Goal: Transaction & Acquisition: Book appointment/travel/reservation

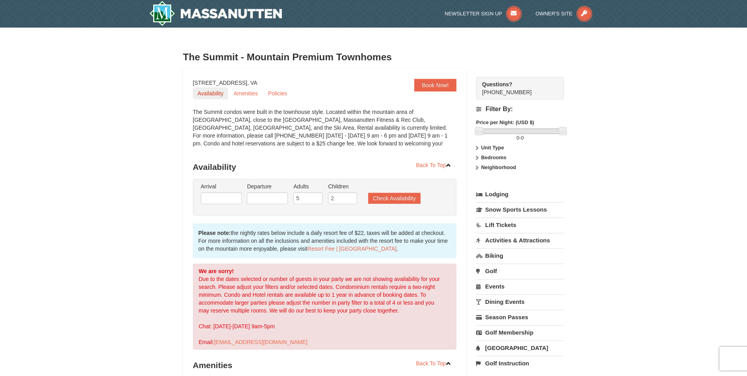
click at [202, 91] on link "Availability" at bounding box center [210, 93] width 35 height 12
click at [380, 204] on ul "Arrival Please format dates MM/DD/YYYY Please format dates MM/DD/YYYY Departure…" at bounding box center [321, 195] width 244 height 26
click at [381, 199] on button "Check Availability" at bounding box center [394, 198] width 52 height 11
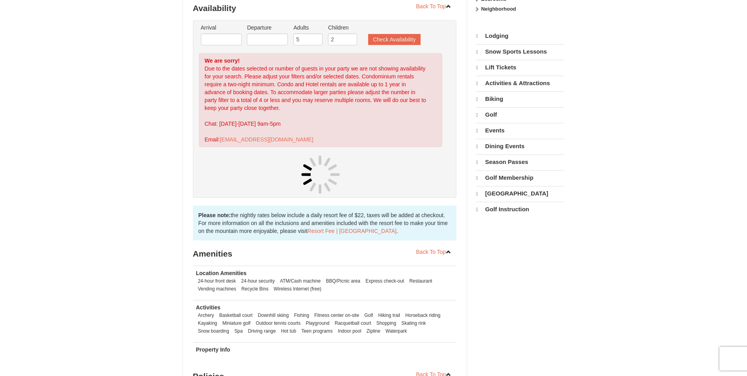
scroll to position [159, 0]
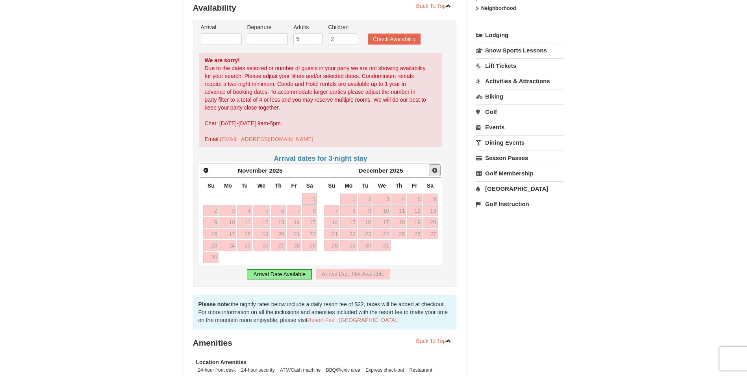
click at [430, 169] on link "Next" at bounding box center [435, 170] width 12 height 12
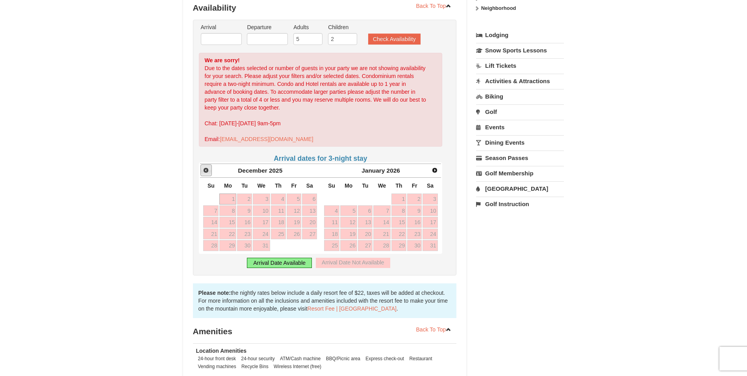
click at [210, 171] on link "Prev" at bounding box center [206, 170] width 12 height 12
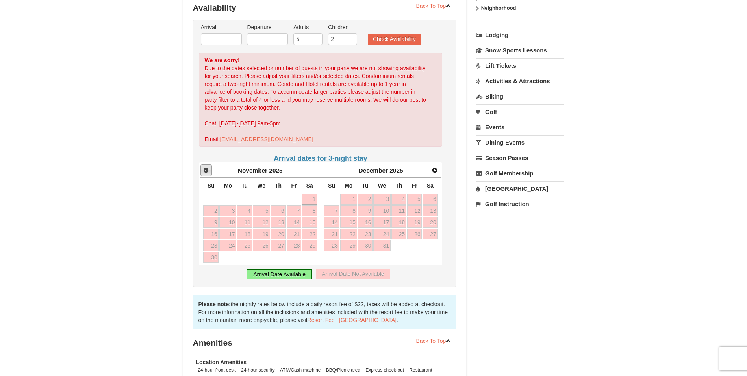
click at [210, 171] on link "Prev" at bounding box center [206, 170] width 12 height 12
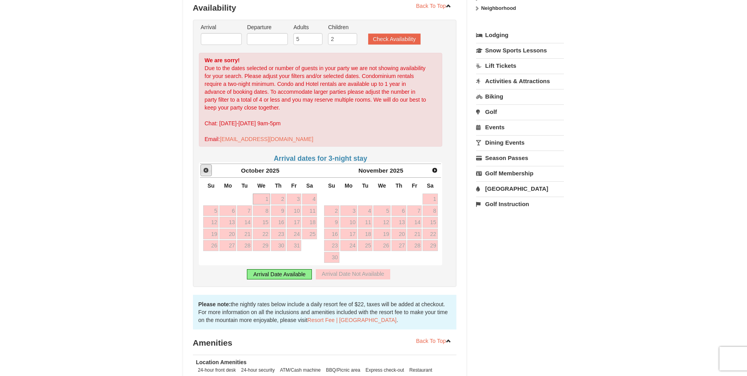
click at [210, 171] on link "Prev" at bounding box center [206, 170] width 12 height 12
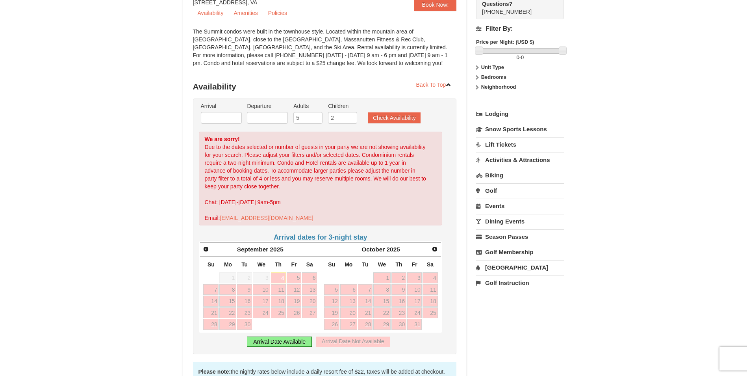
scroll to position [2, 0]
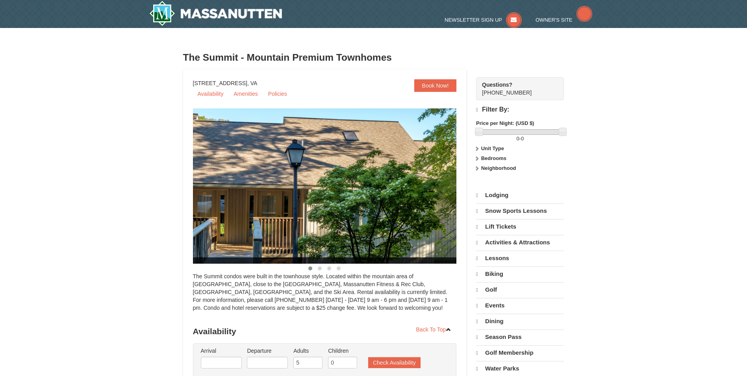
select select "9"
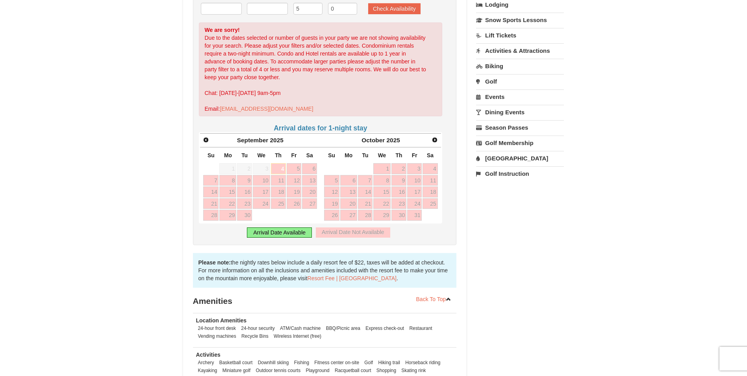
scroll to position [197, 0]
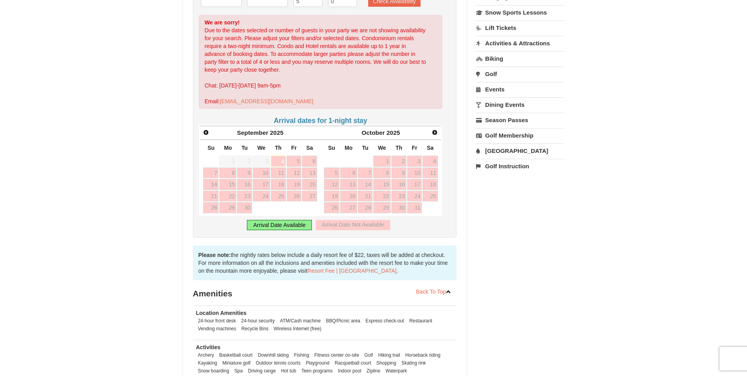
click at [287, 225] on div "Arrival Date Available" at bounding box center [279, 225] width 65 height 10
click at [438, 134] on span "Next" at bounding box center [435, 132] width 6 height 6
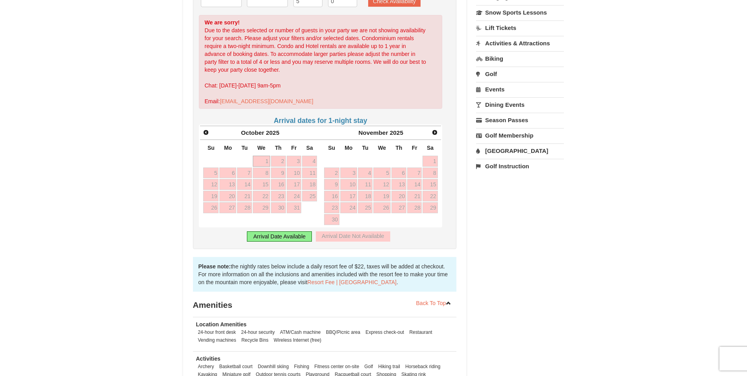
click at [434, 134] on span "Next" at bounding box center [435, 132] width 6 height 6
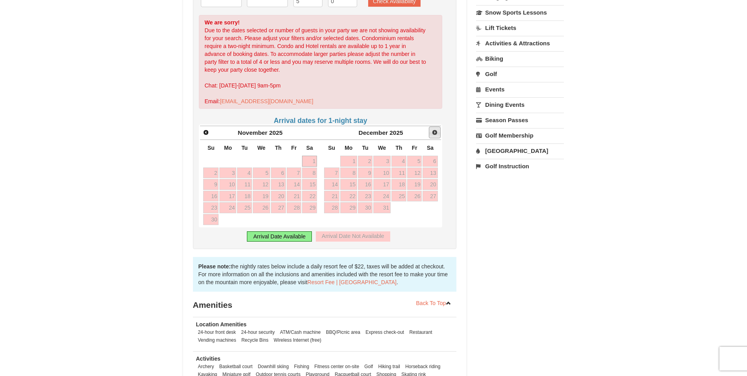
click at [436, 133] on span "Next" at bounding box center [435, 132] width 6 height 6
